Goal: Task Accomplishment & Management: Use online tool/utility

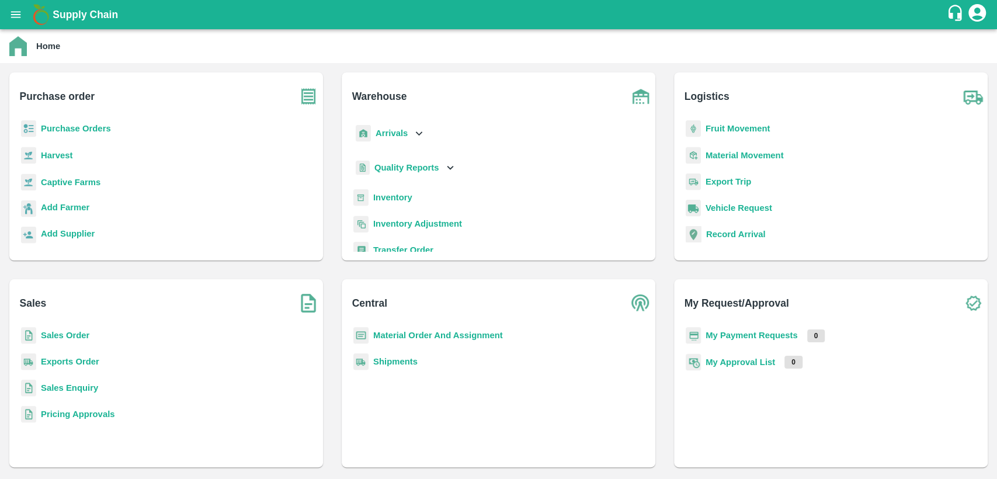
click at [395, 197] on b "Inventory" at bounding box center [392, 197] width 39 height 9
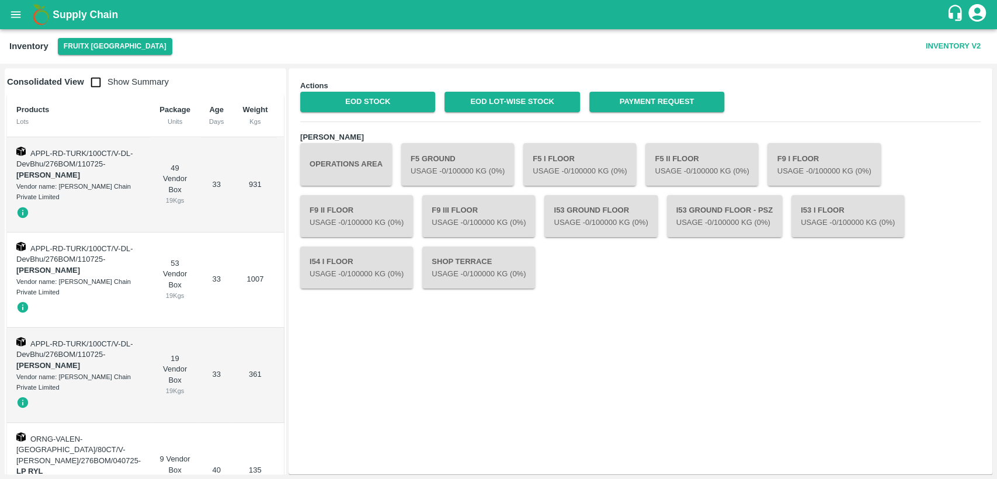
click at [89, 77] on input "checkbox" at bounding box center [95, 82] width 23 height 23
checkbox input "true"
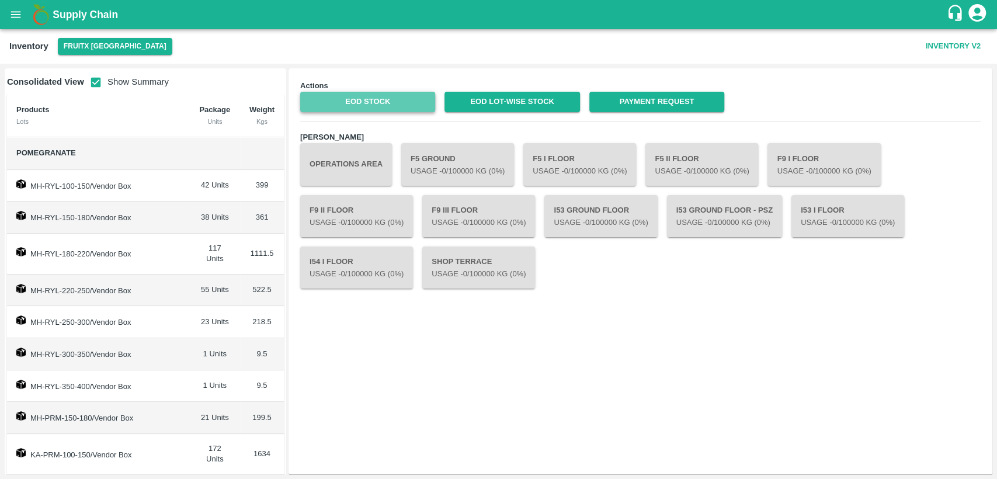
click at [339, 102] on link "EOD Stock" at bounding box center [367, 102] width 135 height 20
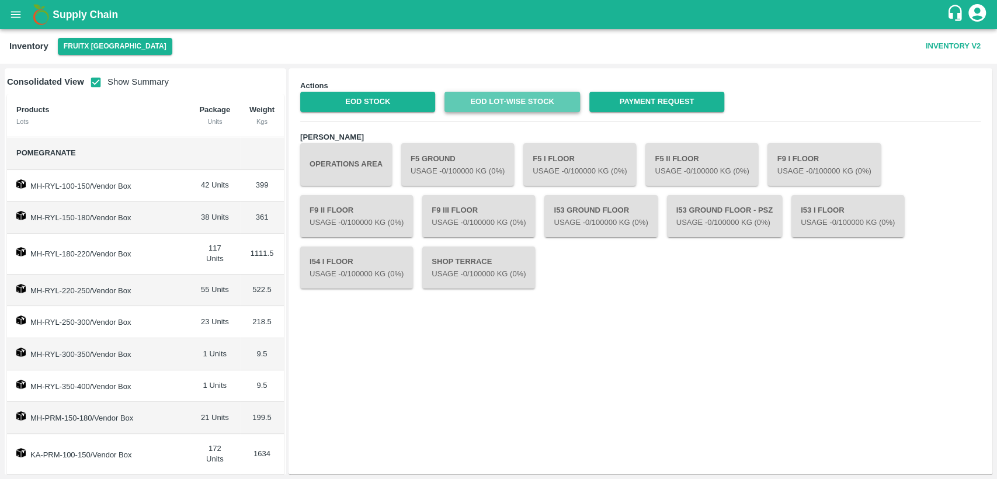
click at [542, 104] on link "EOD Lot-wise Stock" at bounding box center [512, 102] width 135 height 20
click at [20, 11] on icon "open drawer" at bounding box center [15, 14] width 13 height 13
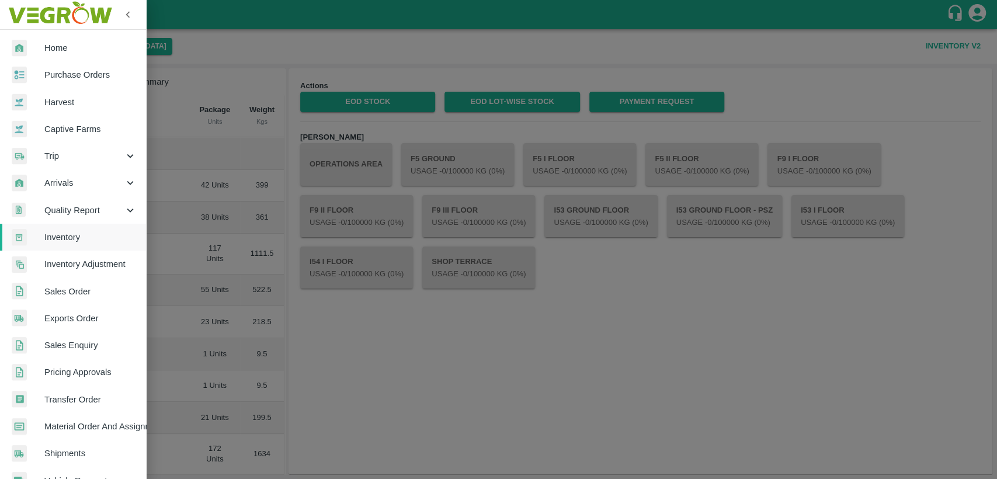
click at [44, 45] on span "Home" at bounding box center [90, 47] width 92 height 13
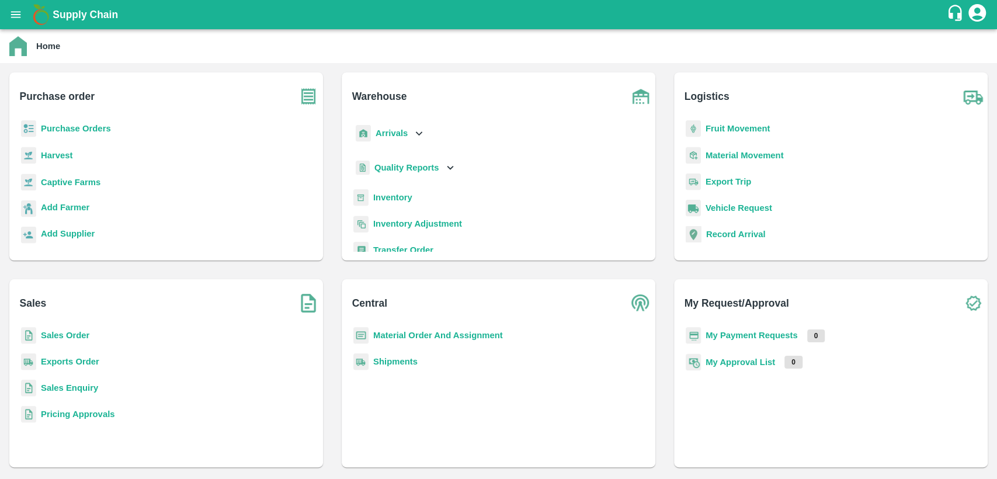
click at [75, 339] on b "Sales Order" at bounding box center [65, 335] width 48 height 9
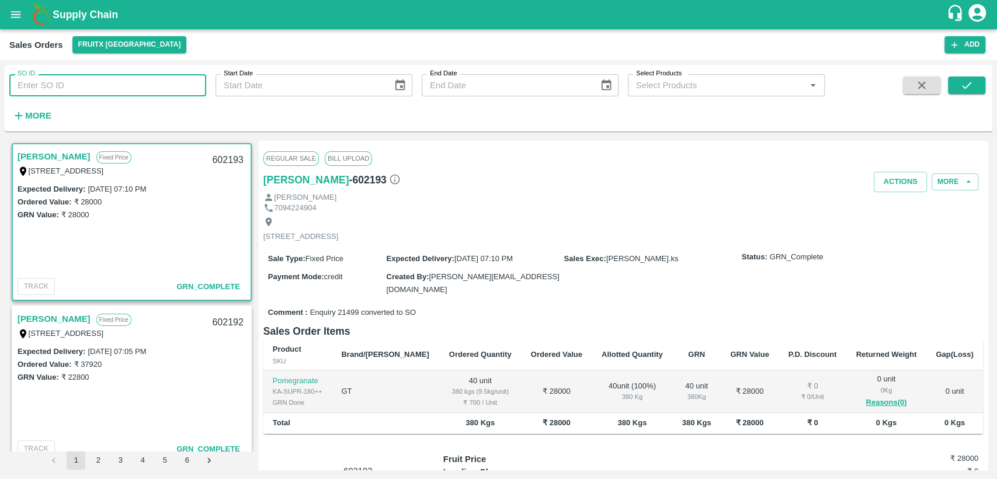
click at [40, 81] on input "SO ID" at bounding box center [107, 85] width 197 height 22
paste input "601237"
type input "601237"
click at [969, 84] on icon "submit" at bounding box center [966, 85] width 9 height 7
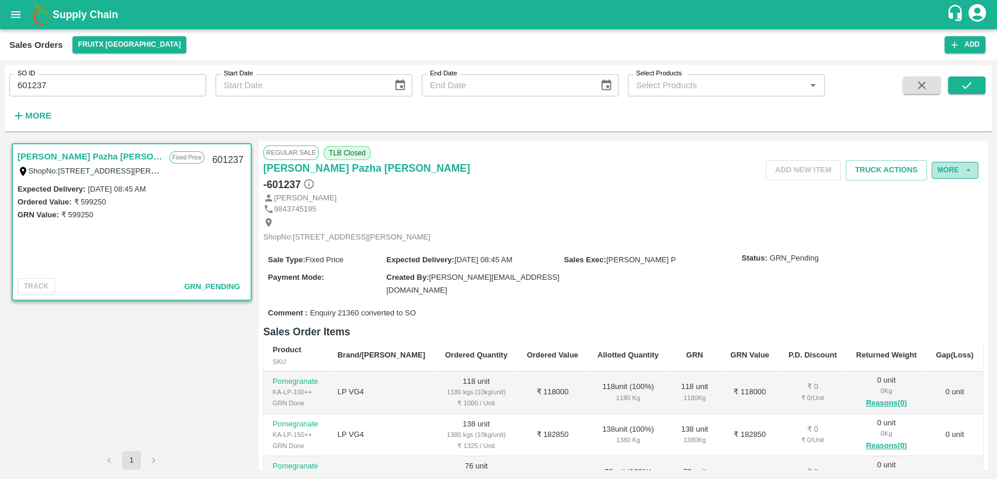
click at [945, 170] on button "More" at bounding box center [955, 170] width 47 height 17
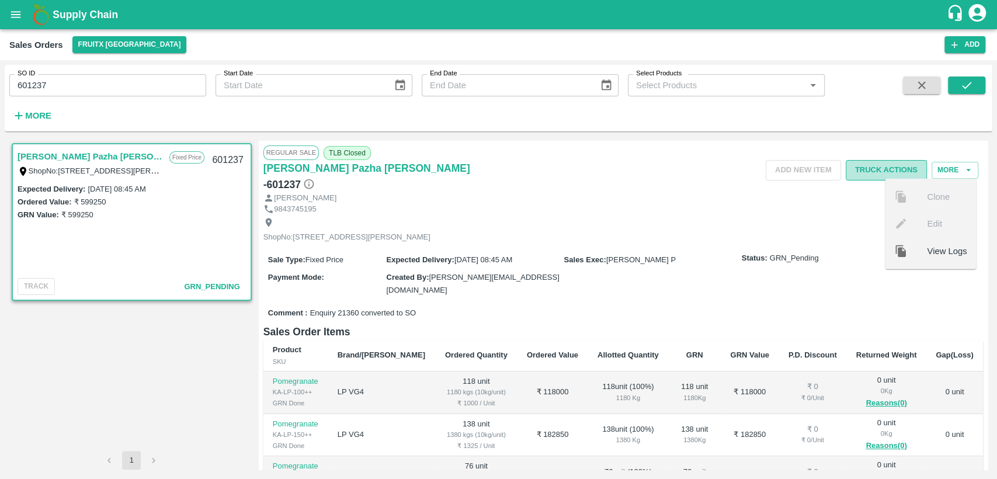
click at [887, 165] on button "Truck Actions" at bounding box center [886, 170] width 81 height 20
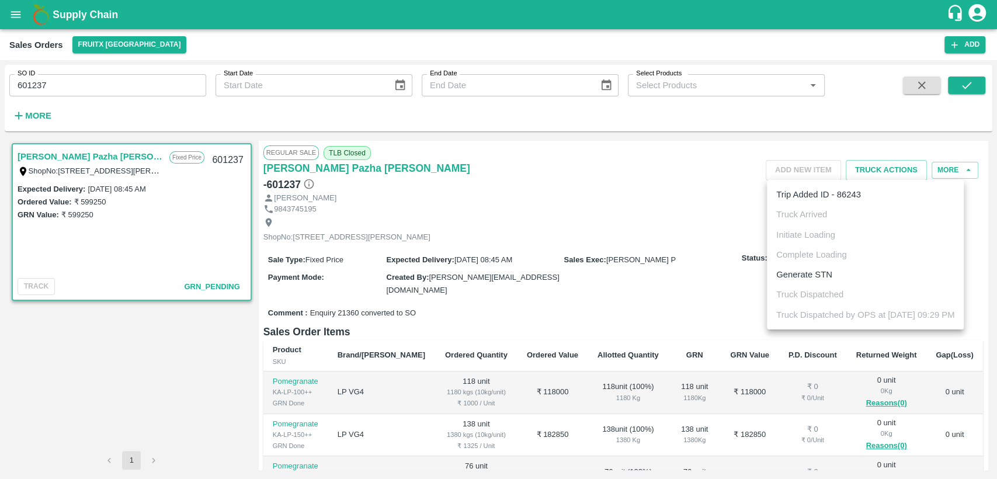
click at [626, 151] on div at bounding box center [498, 239] width 997 height 479
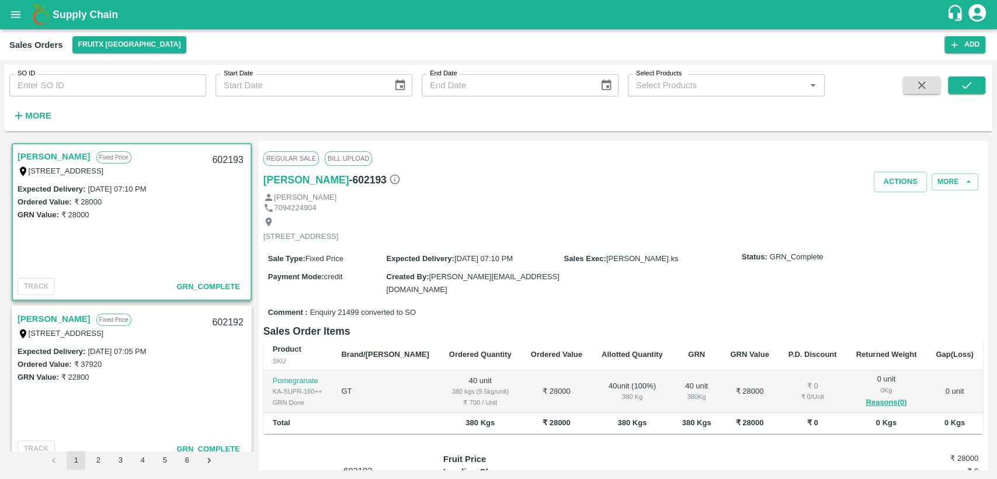
click at [154, 84] on input "SO ID" at bounding box center [107, 85] width 197 height 22
click at [98, 80] on input "SO ID" at bounding box center [107, 85] width 197 height 22
type input "601237"
click at [978, 88] on button "submit" at bounding box center [966, 86] width 37 height 18
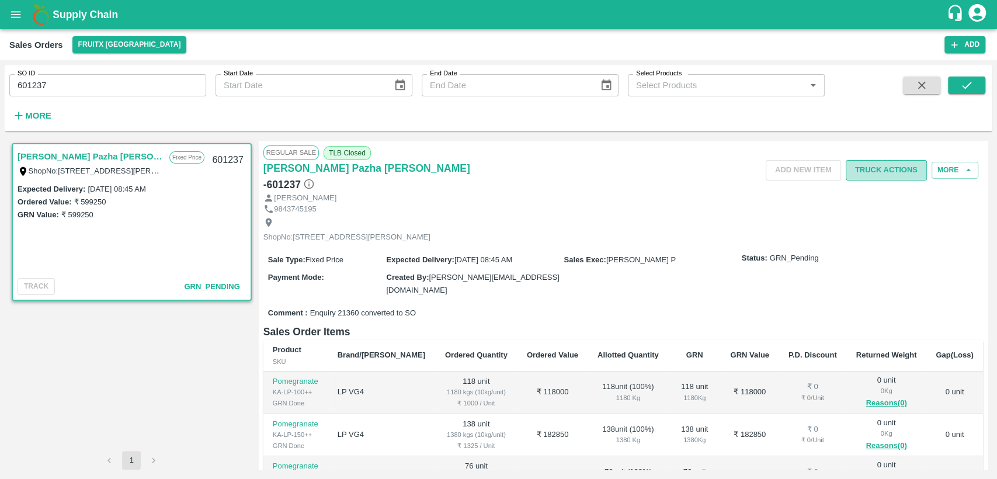
click at [891, 168] on button "Truck Actions" at bounding box center [886, 170] width 81 height 20
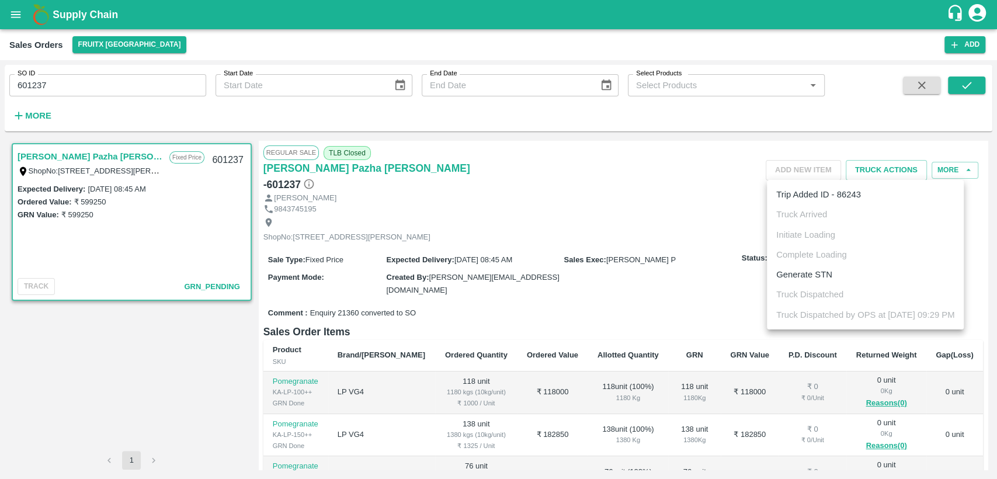
click at [953, 165] on div at bounding box center [498, 239] width 997 height 479
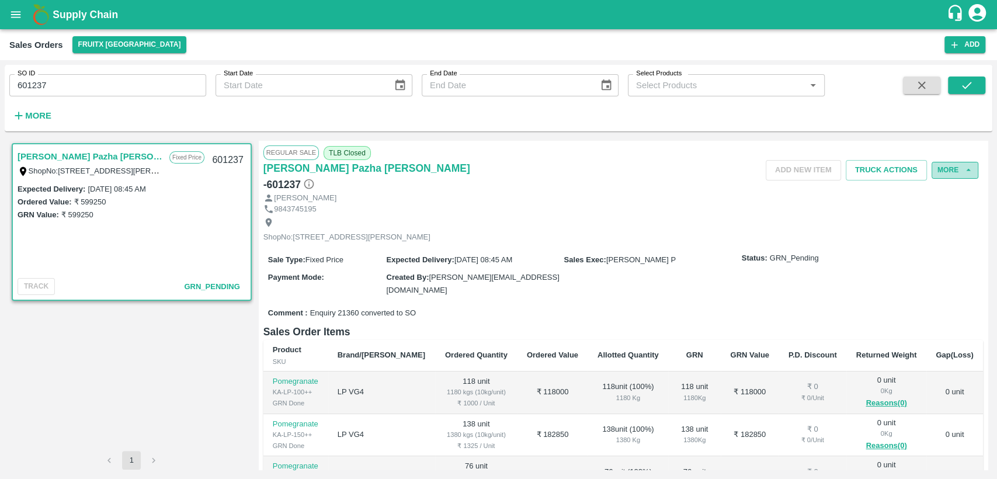
click at [953, 167] on button "More" at bounding box center [955, 170] width 47 height 17
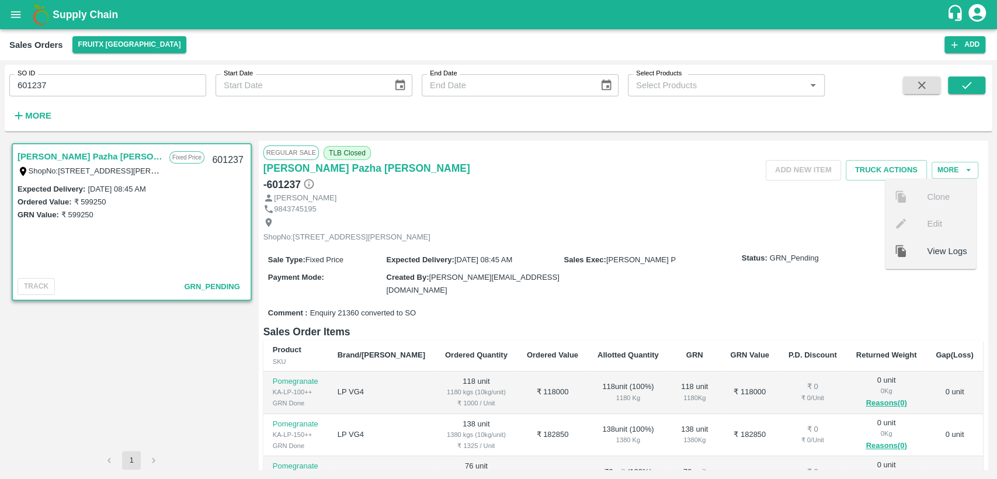
click at [838, 214] on div "ShopNo:[STREET_ADDRESS][PERSON_NAME]" at bounding box center [623, 229] width 720 height 31
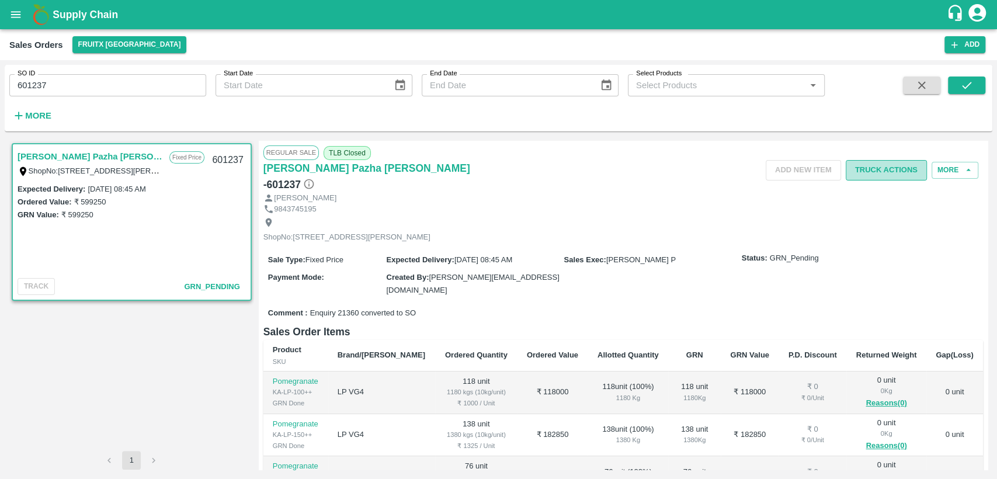
click at [882, 172] on button "Truck Actions" at bounding box center [886, 170] width 81 height 20
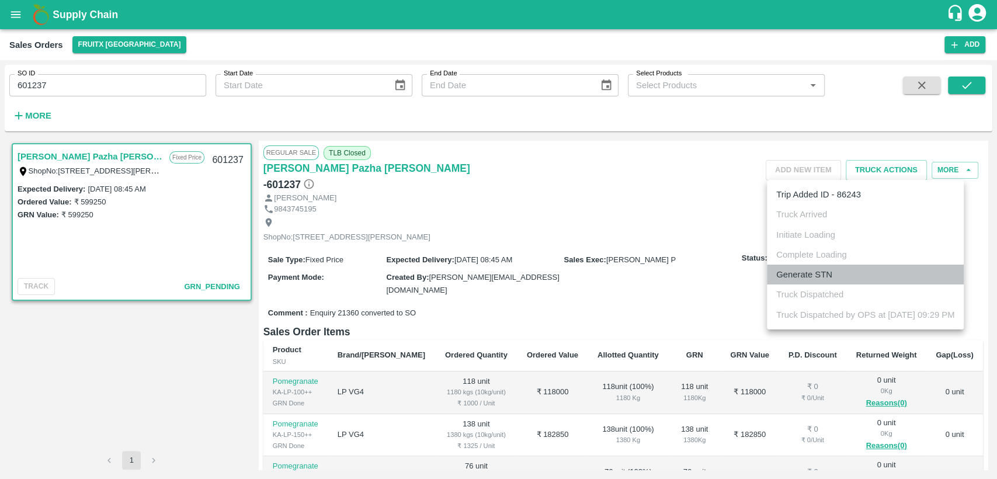
click at [832, 274] on li "Generate STN" at bounding box center [865, 275] width 197 height 20
click at [652, 224] on div at bounding box center [498, 239] width 997 height 479
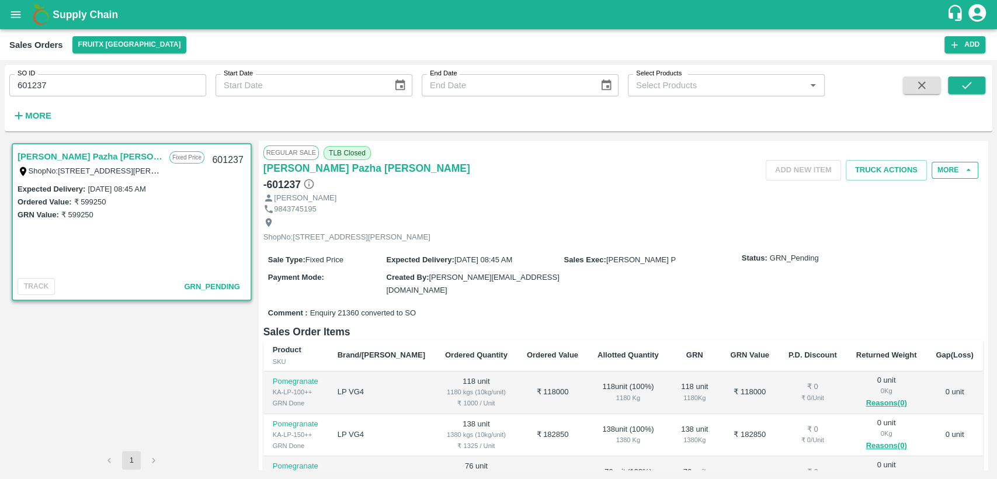
drag, startPoint x: 952, startPoint y: 160, endPoint x: 952, endPoint y: 171, distance: 11.1
click at [952, 171] on div "Add NEW ITEM Truck Actions More" at bounding box center [744, 170] width 480 height 20
click at [952, 171] on button "More" at bounding box center [955, 170] width 47 height 17
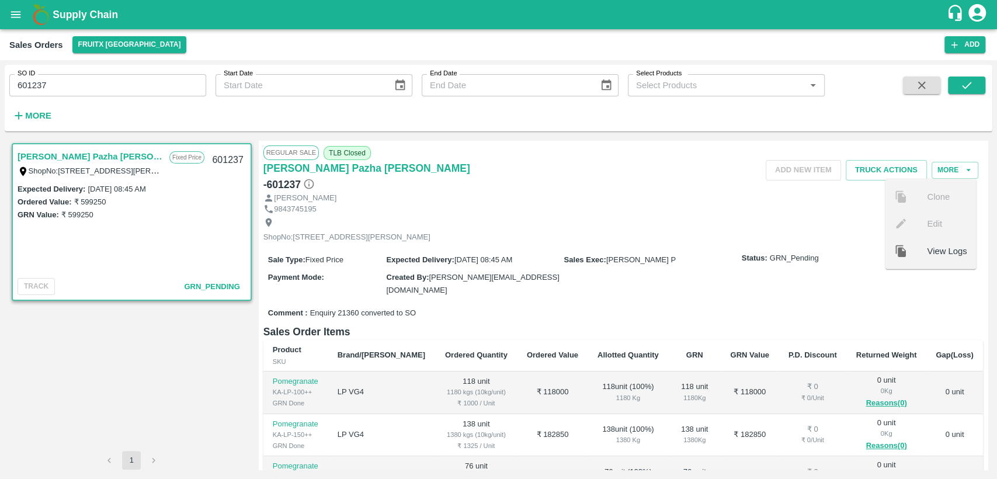
click at [727, 204] on div "9843745195" at bounding box center [623, 209] width 720 height 11
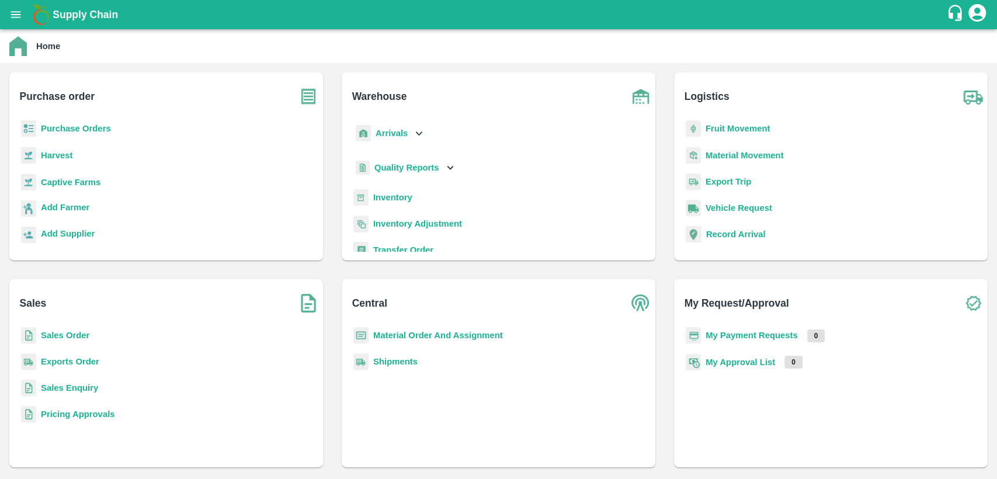
click at [78, 342] on p "Sales Order" at bounding box center [65, 335] width 48 height 13
click at [75, 334] on b "Sales Order" at bounding box center [65, 335] width 48 height 9
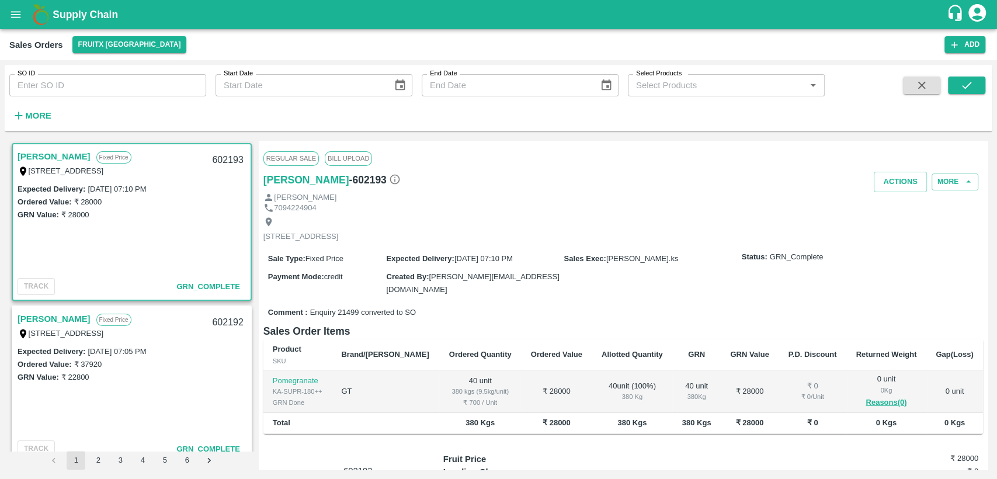
click at [179, 88] on input "SO ID" at bounding box center [107, 85] width 197 height 22
type input "601237"
click at [972, 90] on icon "submit" at bounding box center [966, 85] width 13 height 13
